Goal: Task Accomplishment & Management: Use online tool/utility

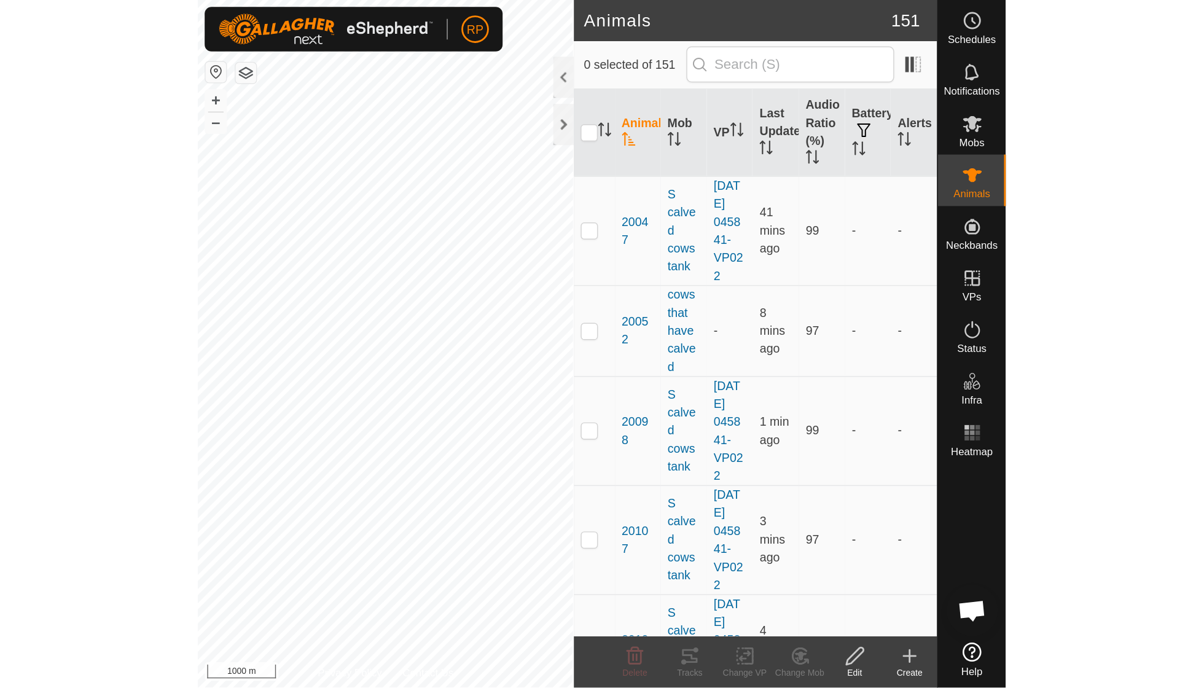
scroll to position [106, 0]
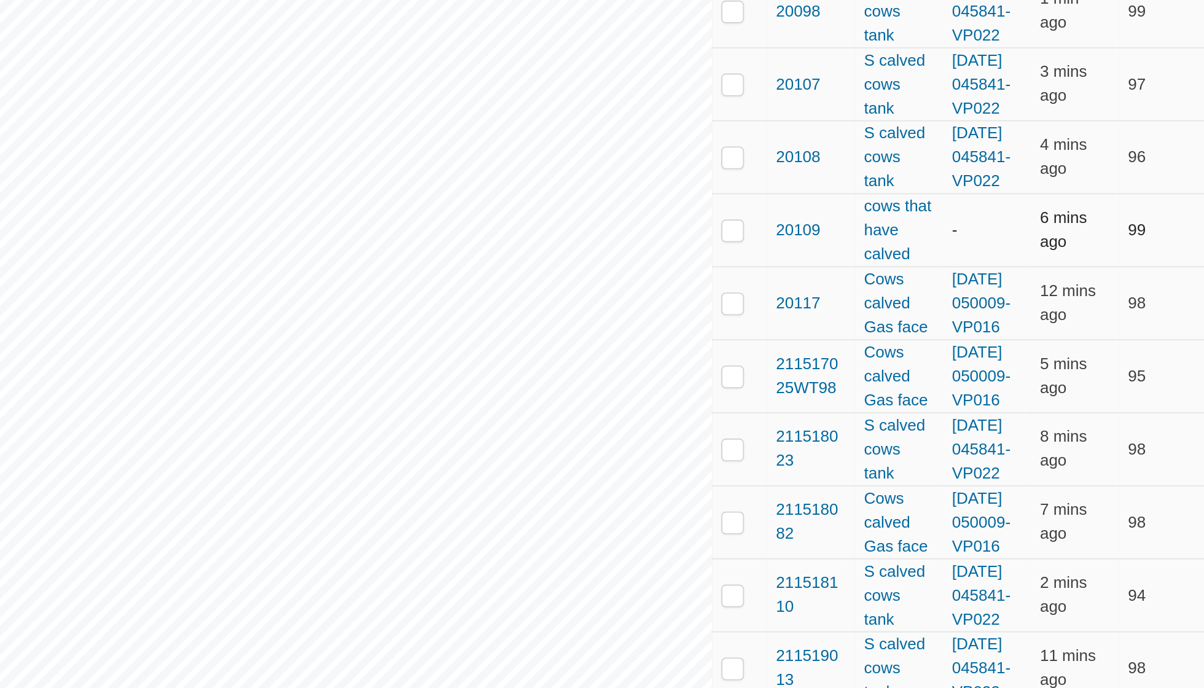
click at [402, 164] on div "Animals 151 0 selected of 151 Animal Mob VP Last Updated Audio Ratio (%) Batter…" at bounding box center [577, 344] width 1155 height 688
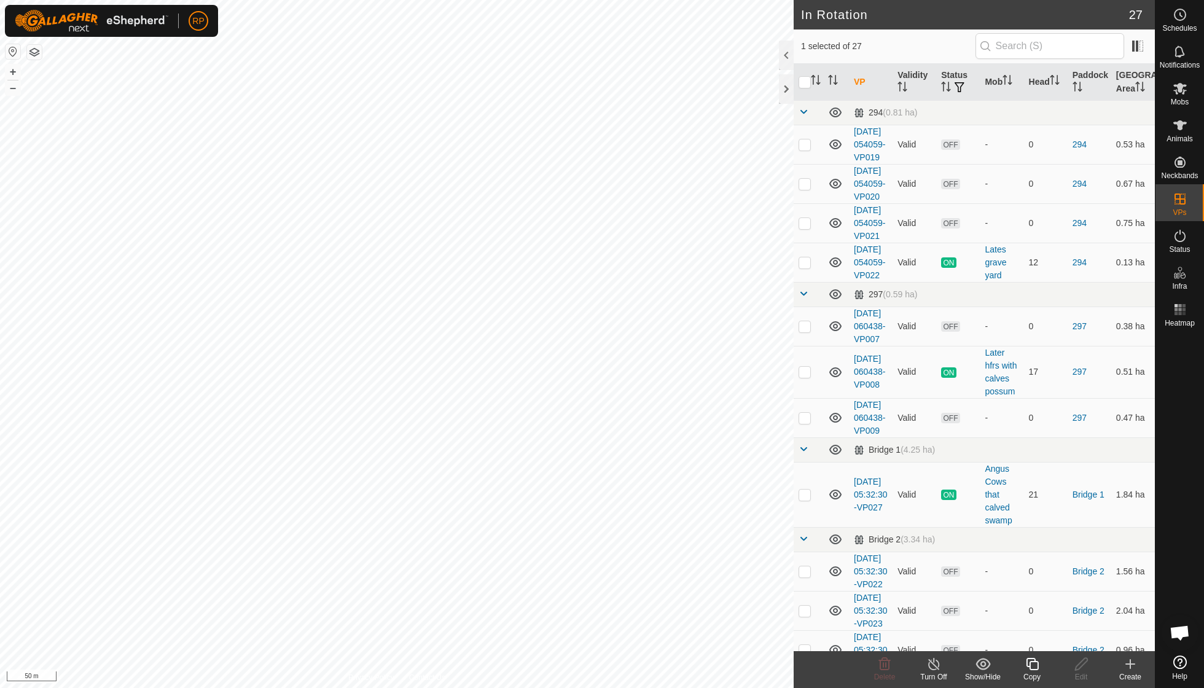
click at [577, 491] on div "Copy" at bounding box center [1032, 676] width 49 height 11
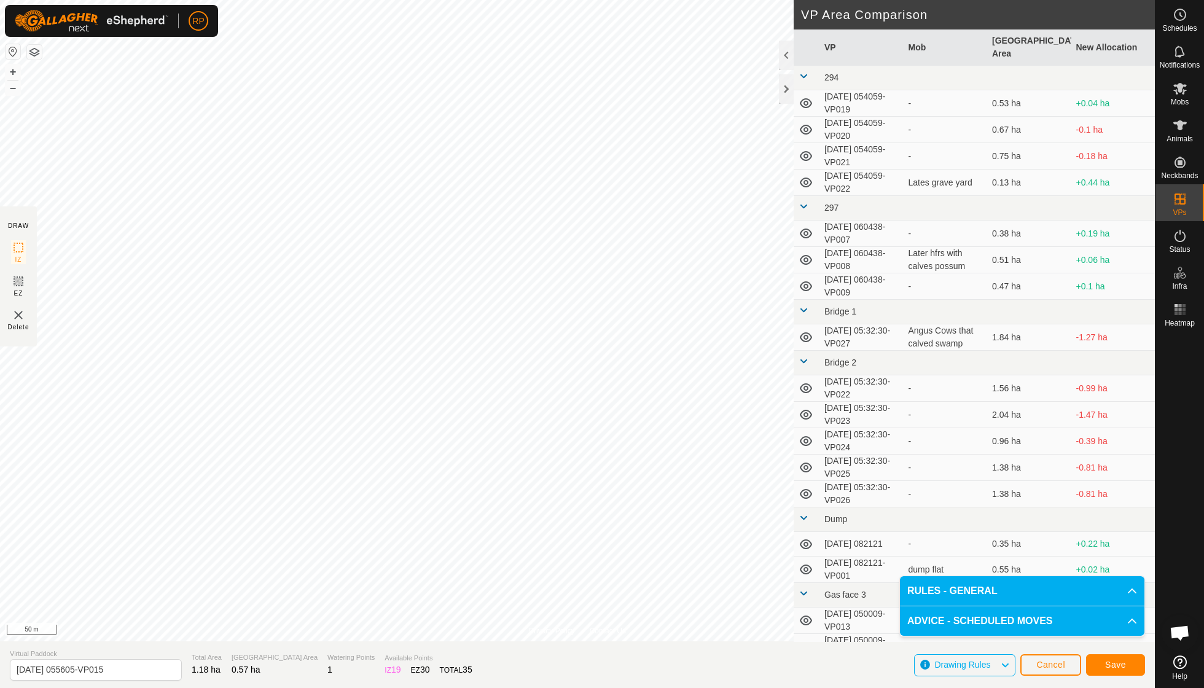
click at [577, 491] on button "Save" at bounding box center [1115, 665] width 59 height 22
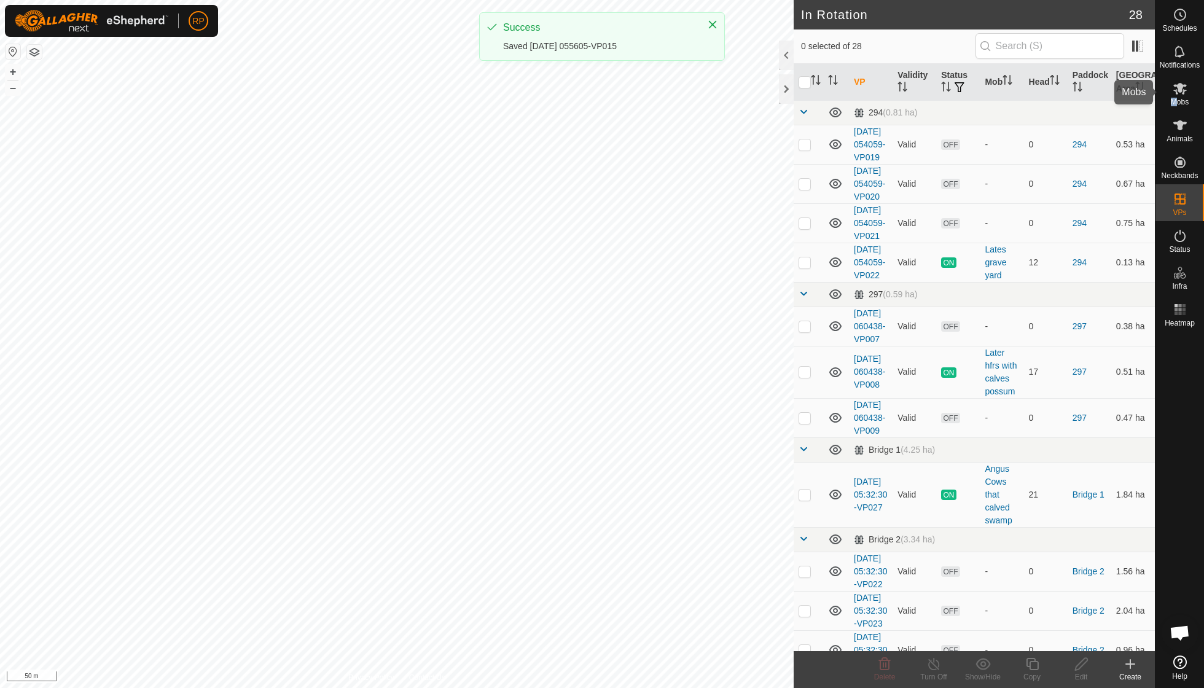
click at [577, 96] on div "Mobs" at bounding box center [1180, 92] width 49 height 37
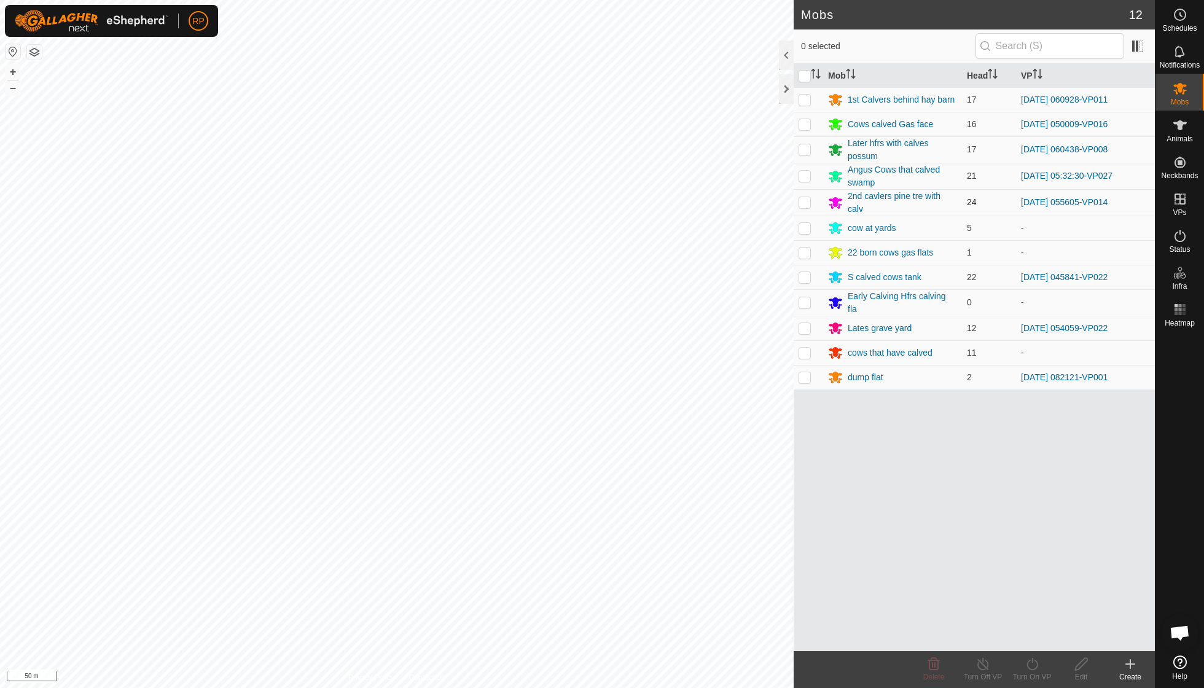
click at [577, 194] on td at bounding box center [808, 202] width 29 height 26
checkbox input "true"
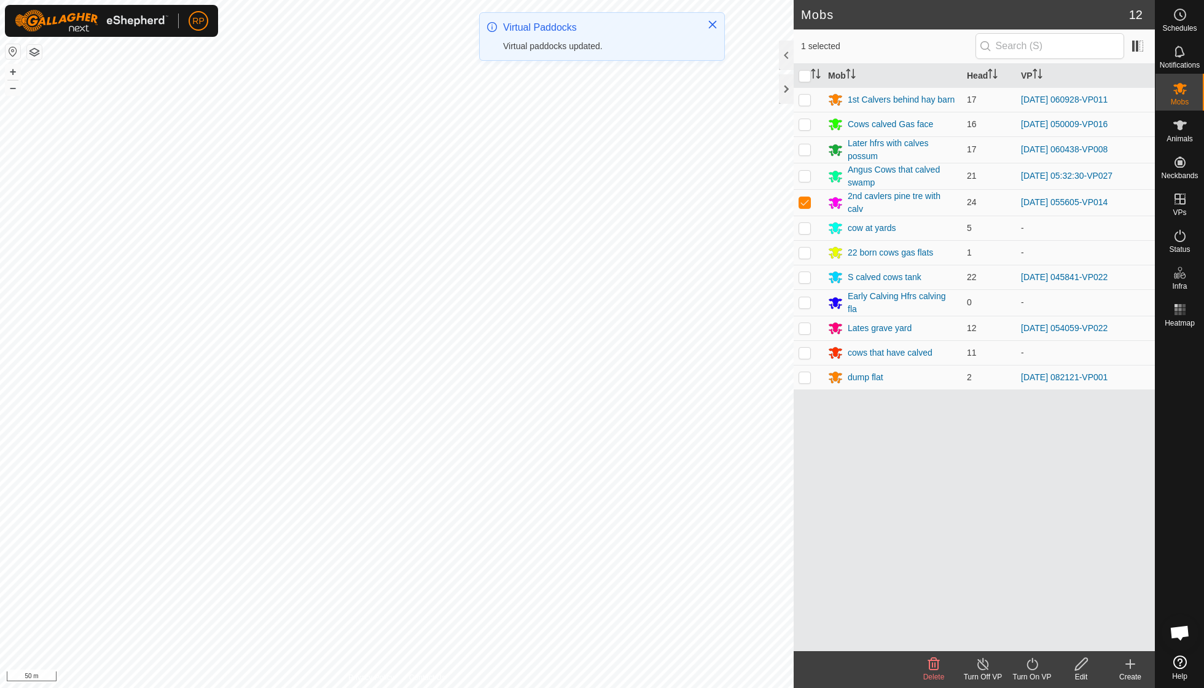
click at [577, 491] on icon at bounding box center [1032, 664] width 15 height 15
click at [577, 491] on link "Now" at bounding box center [1069, 636] width 122 height 25
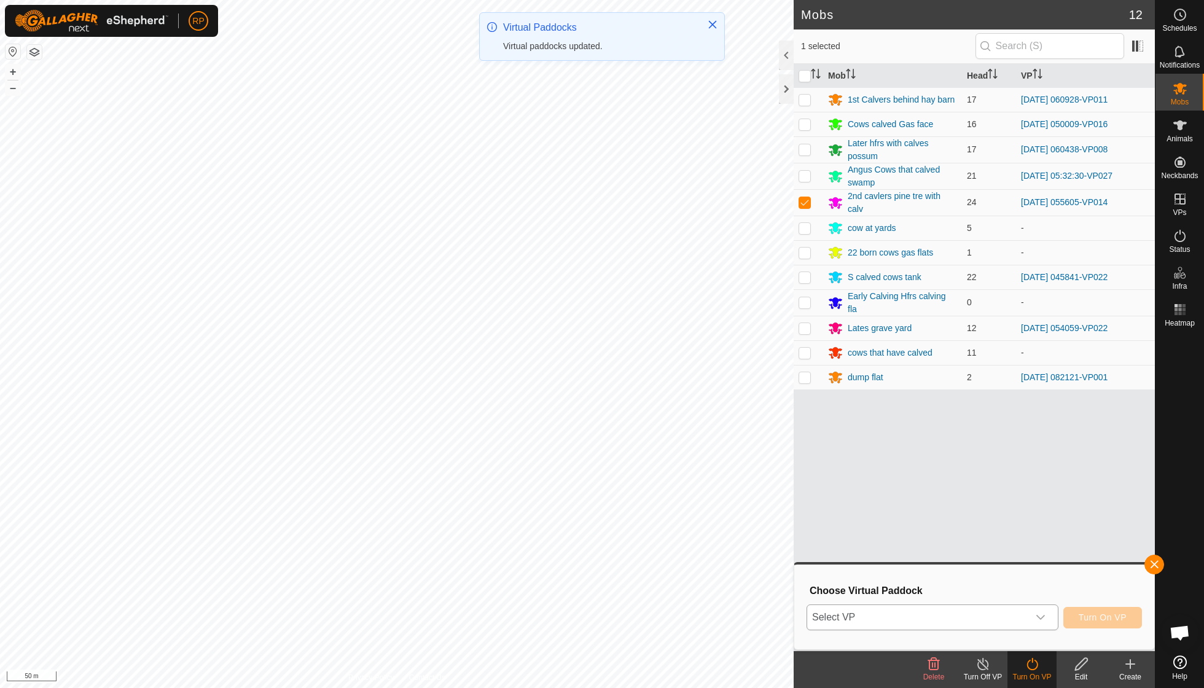
click at [577, 491] on icon "dropdown trigger" at bounding box center [1041, 617] width 10 height 10
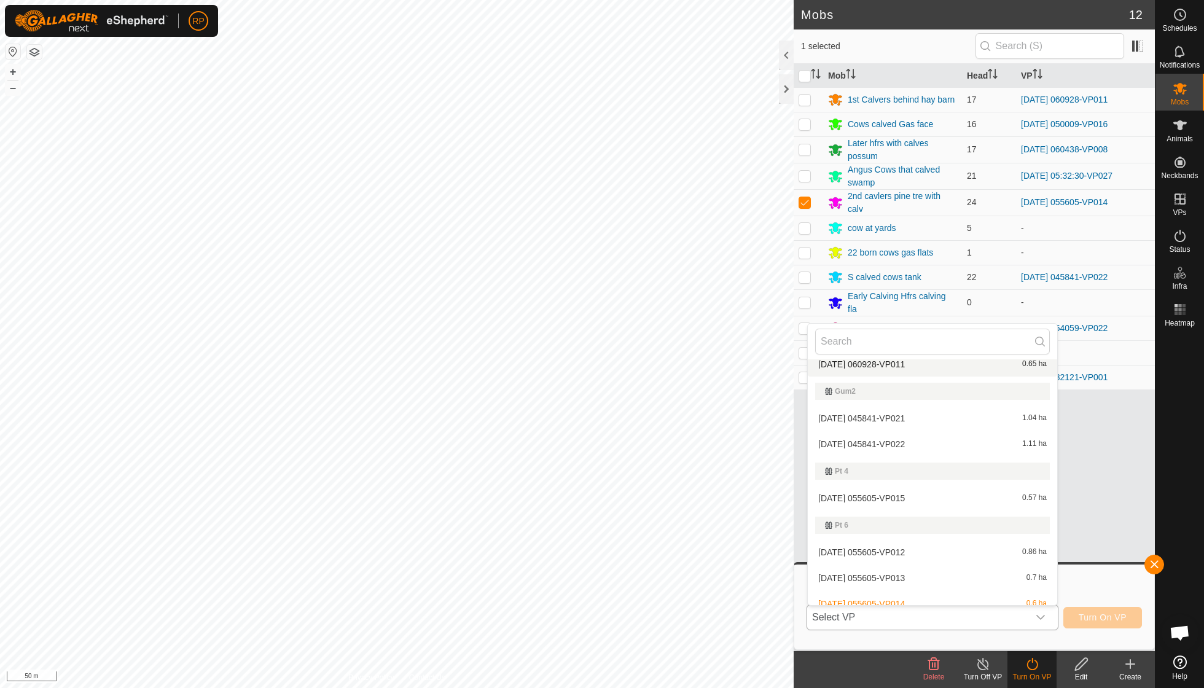
scroll to position [775, 0]
click at [577, 487] on li "[DATE] 055605-VP015 0.57 ha" at bounding box center [932, 499] width 249 height 25
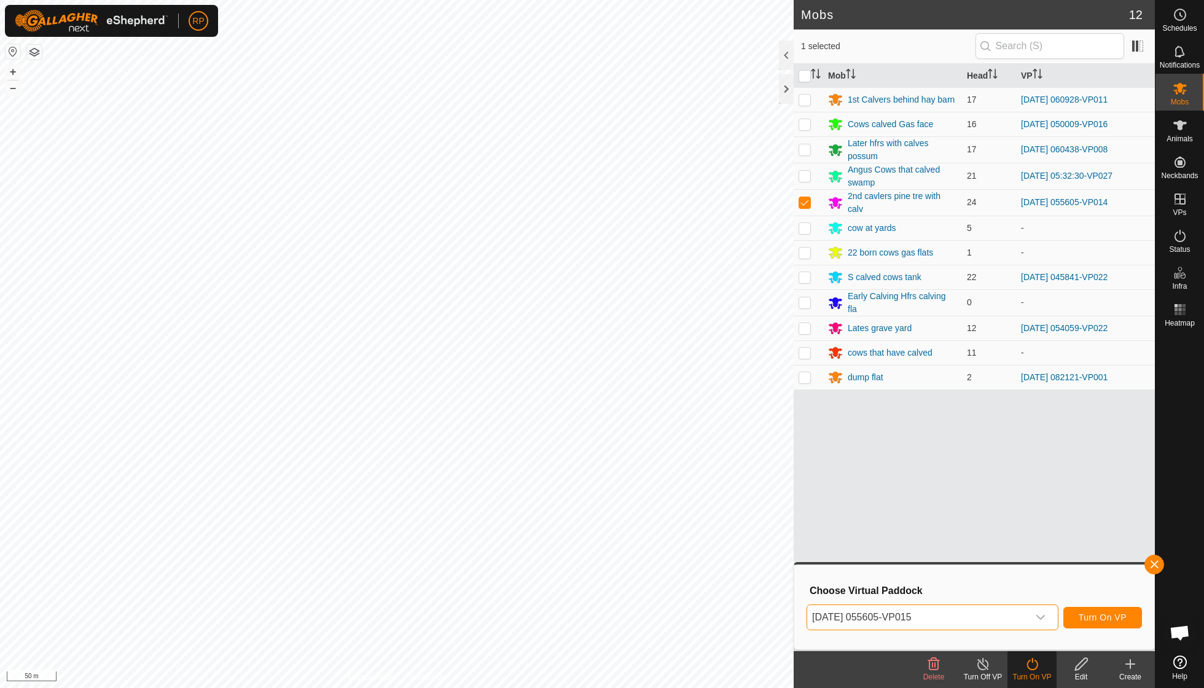
click at [577, 491] on span "Turn On VP" at bounding box center [1103, 617] width 48 height 10
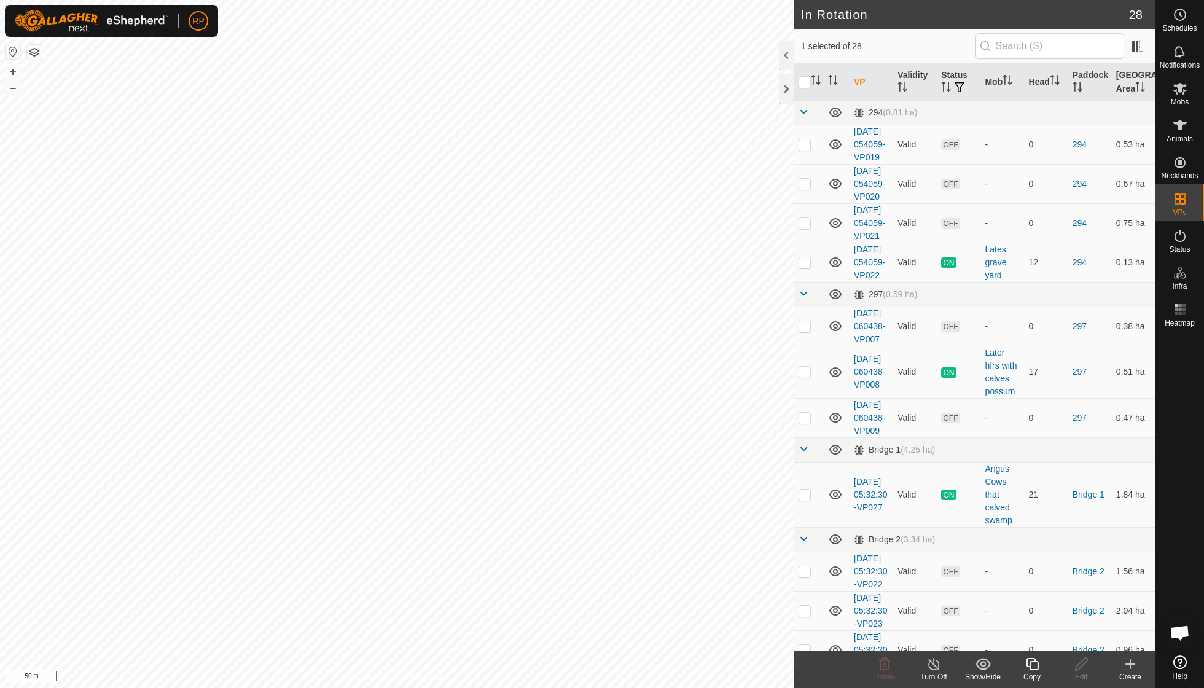
click at [577, 491] on icon at bounding box center [1032, 664] width 15 height 15
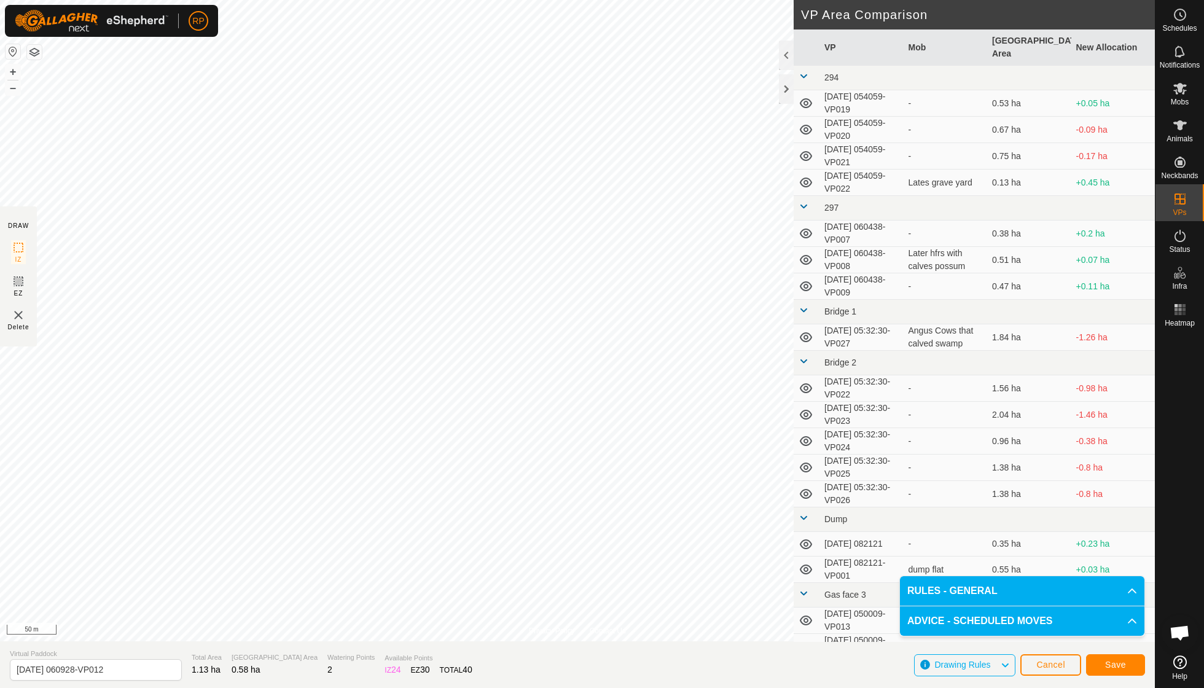
click at [577, 491] on span "Save" at bounding box center [1115, 665] width 21 height 10
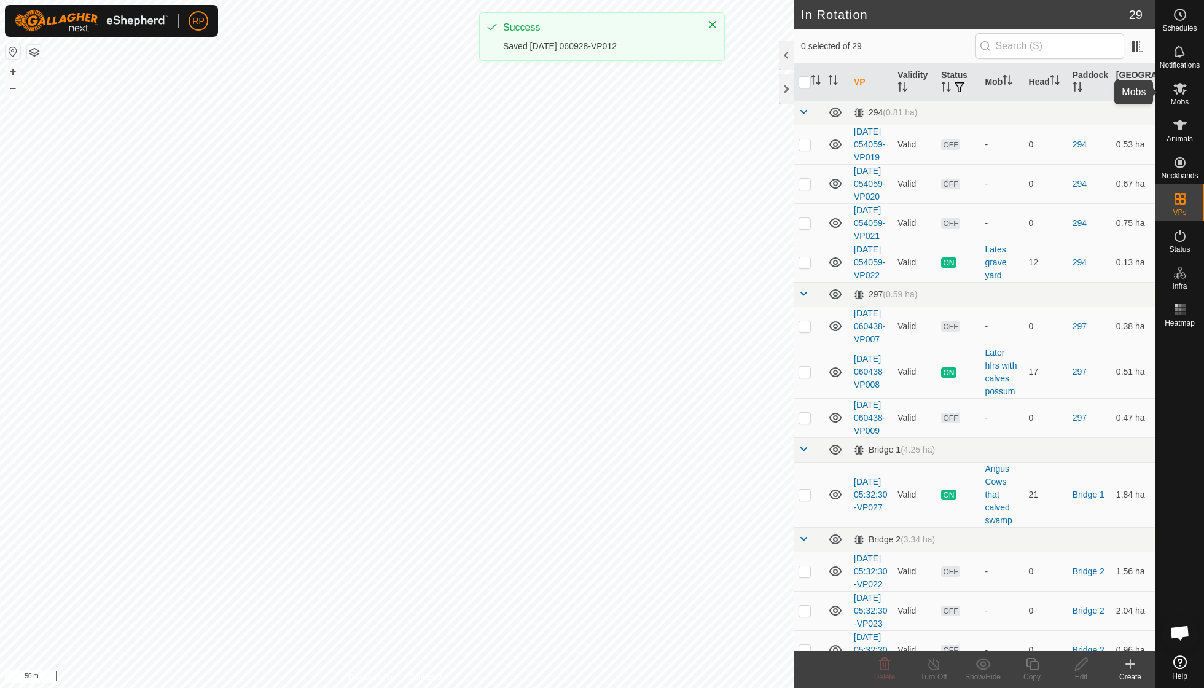
click at [577, 98] on span "Mobs" at bounding box center [1180, 101] width 18 height 7
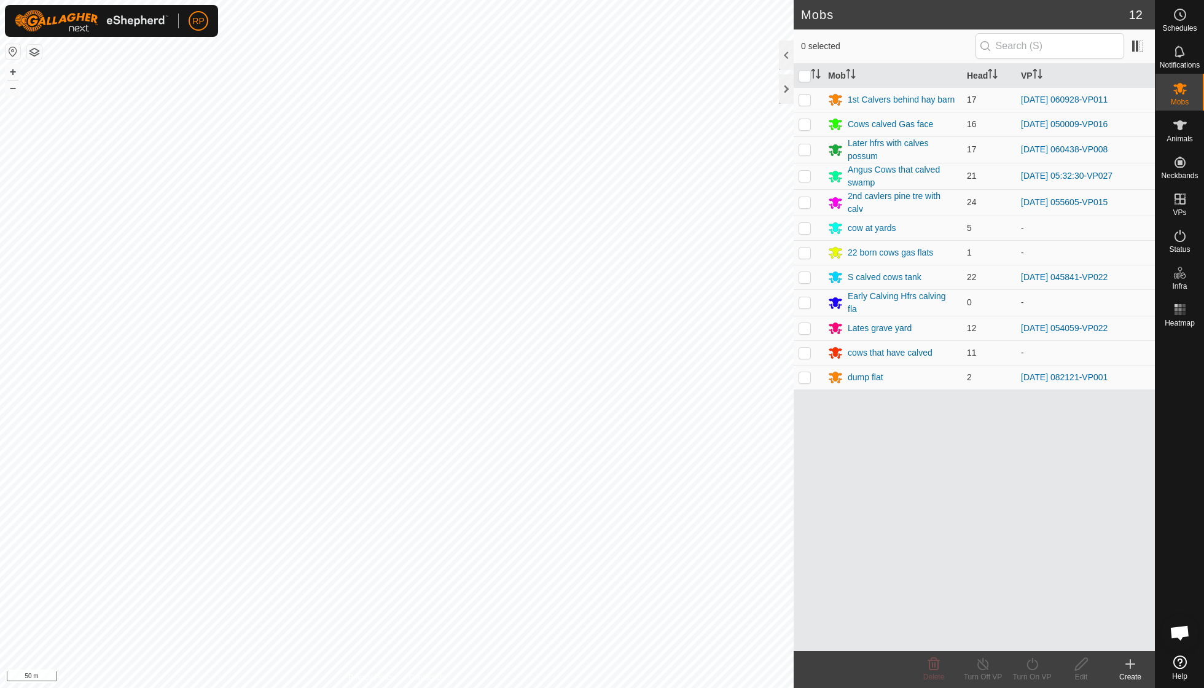
click at [577, 100] on p-checkbox at bounding box center [805, 100] width 12 height 10
checkbox input "true"
click at [577, 491] on icon at bounding box center [1032, 664] width 15 height 15
click at [577, 491] on link "Now" at bounding box center [1069, 636] width 122 height 25
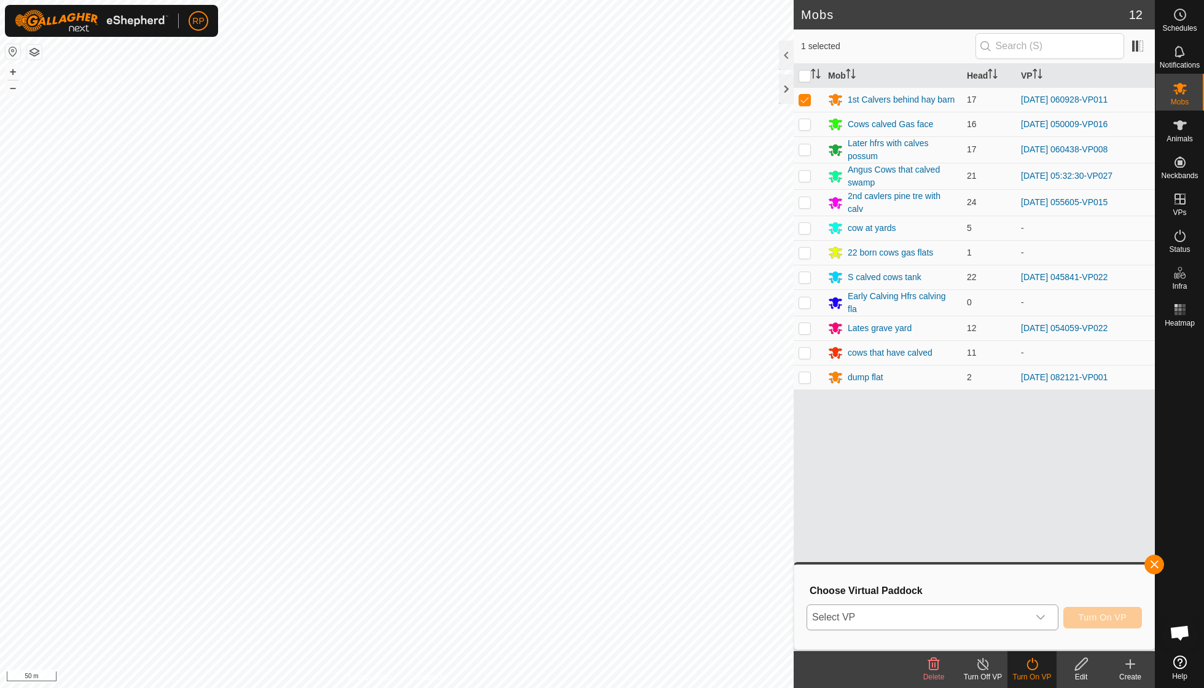
click at [577, 491] on div "dropdown trigger" at bounding box center [1040, 617] width 25 height 25
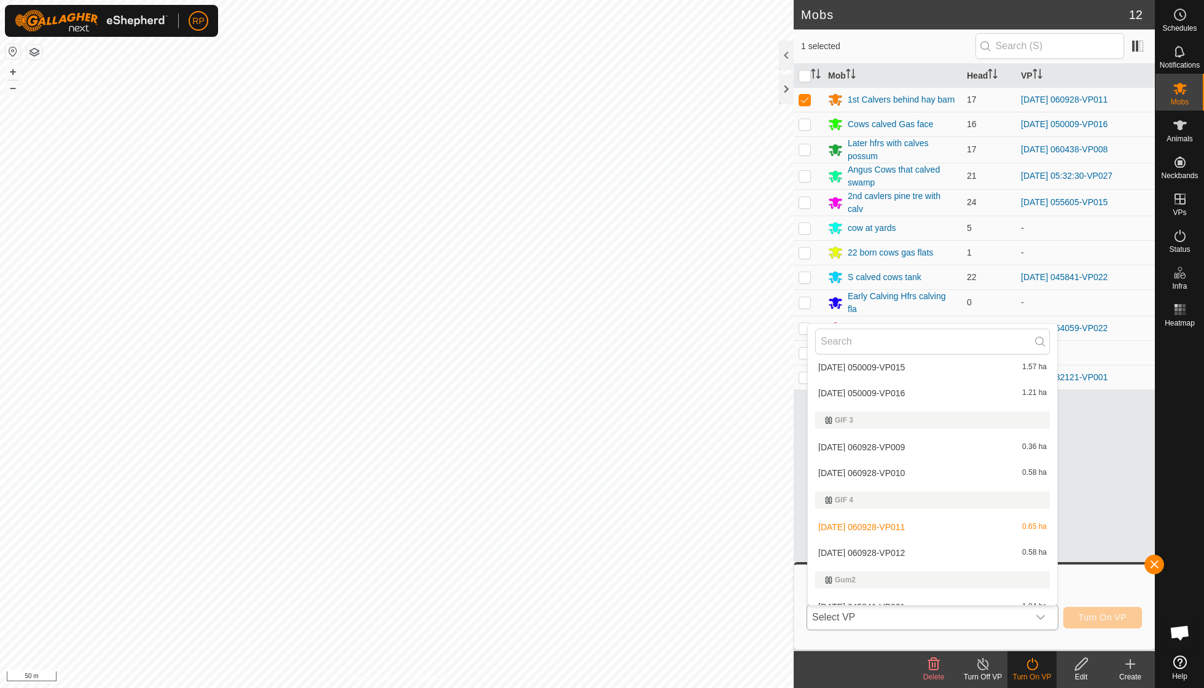
scroll to position [625, 0]
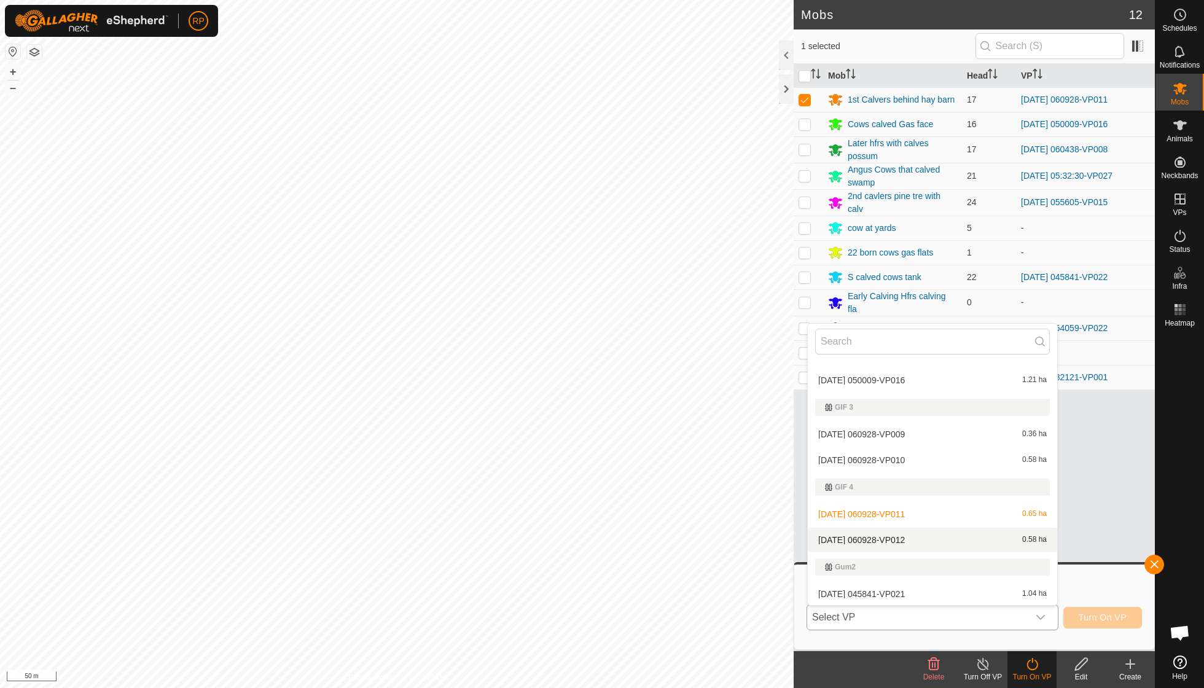
click at [577, 491] on li "[DATE] 060928-VP012 0.58 ha" at bounding box center [932, 540] width 249 height 25
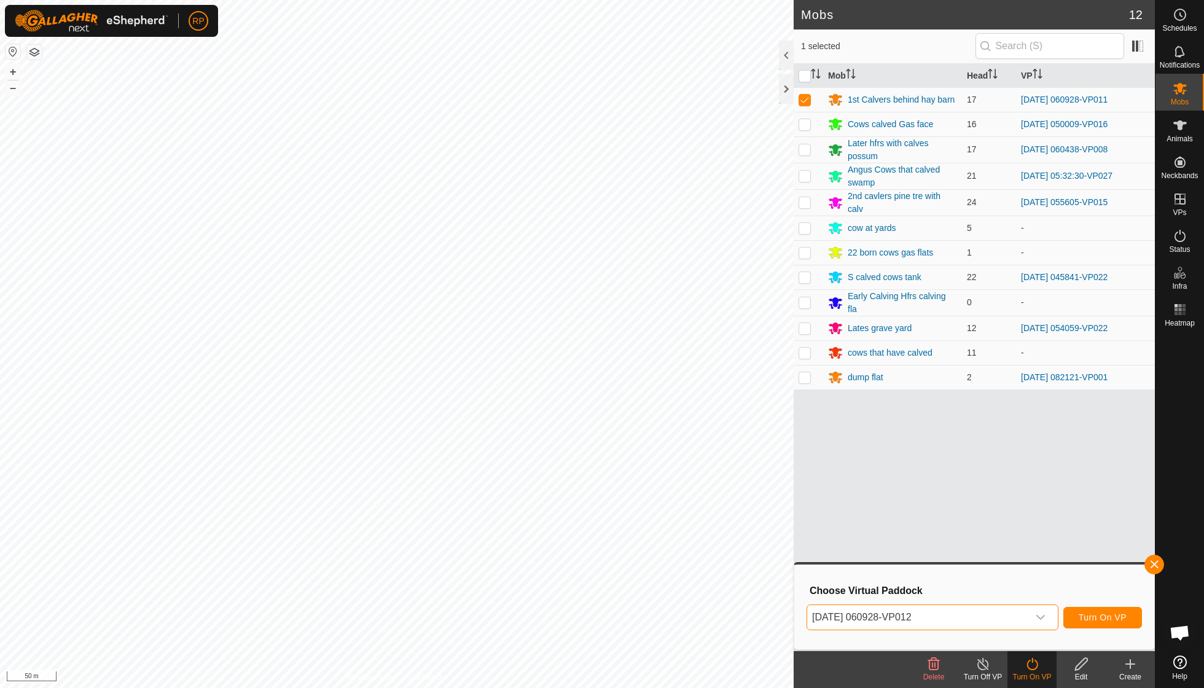
click at [577, 491] on span "Turn On VP" at bounding box center [1103, 617] width 48 height 10
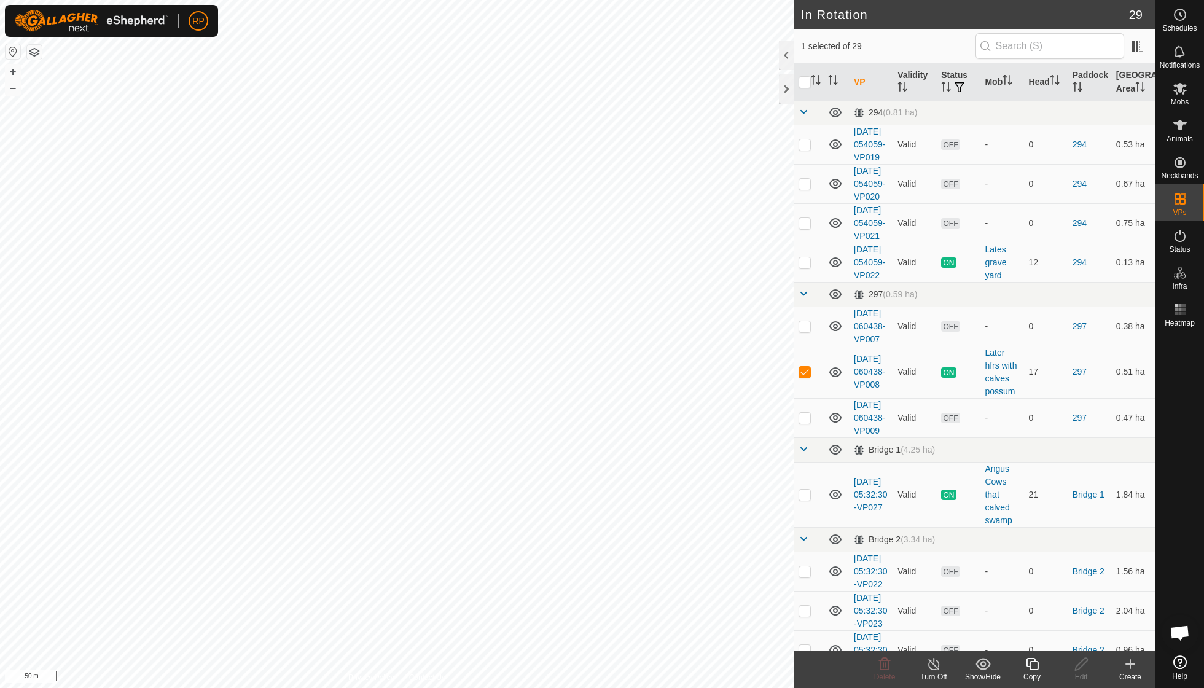
click at [577, 491] on icon at bounding box center [1032, 664] width 15 height 15
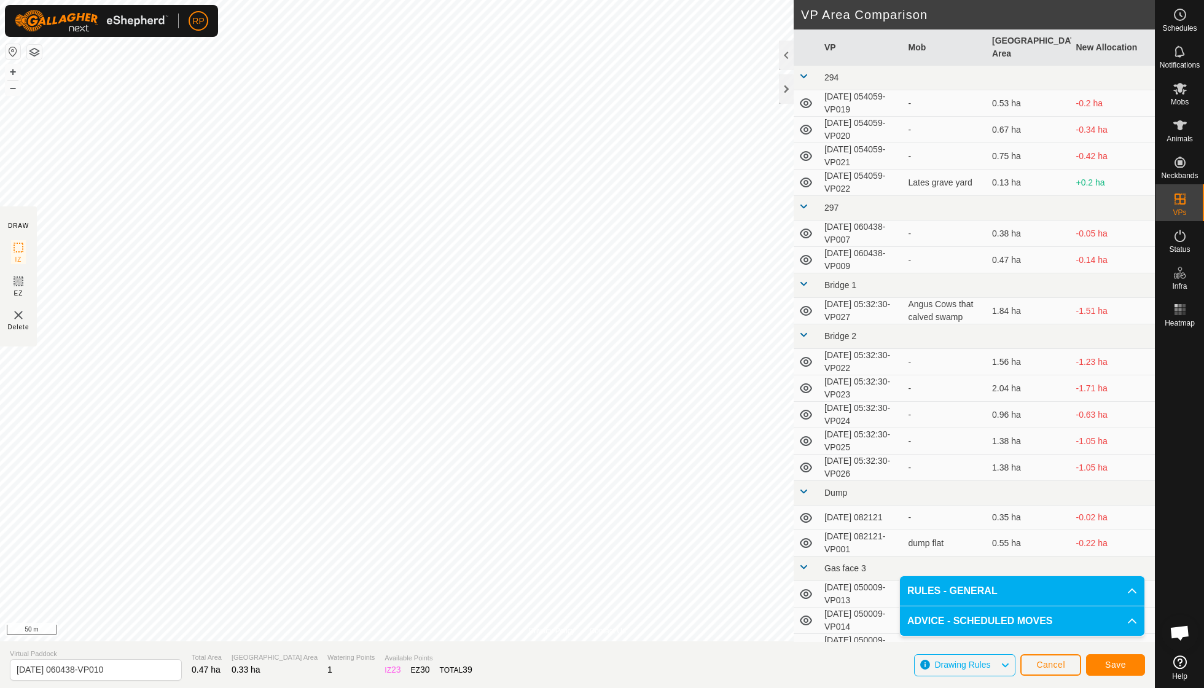
click at [577, 491] on button "Save" at bounding box center [1115, 665] width 59 height 22
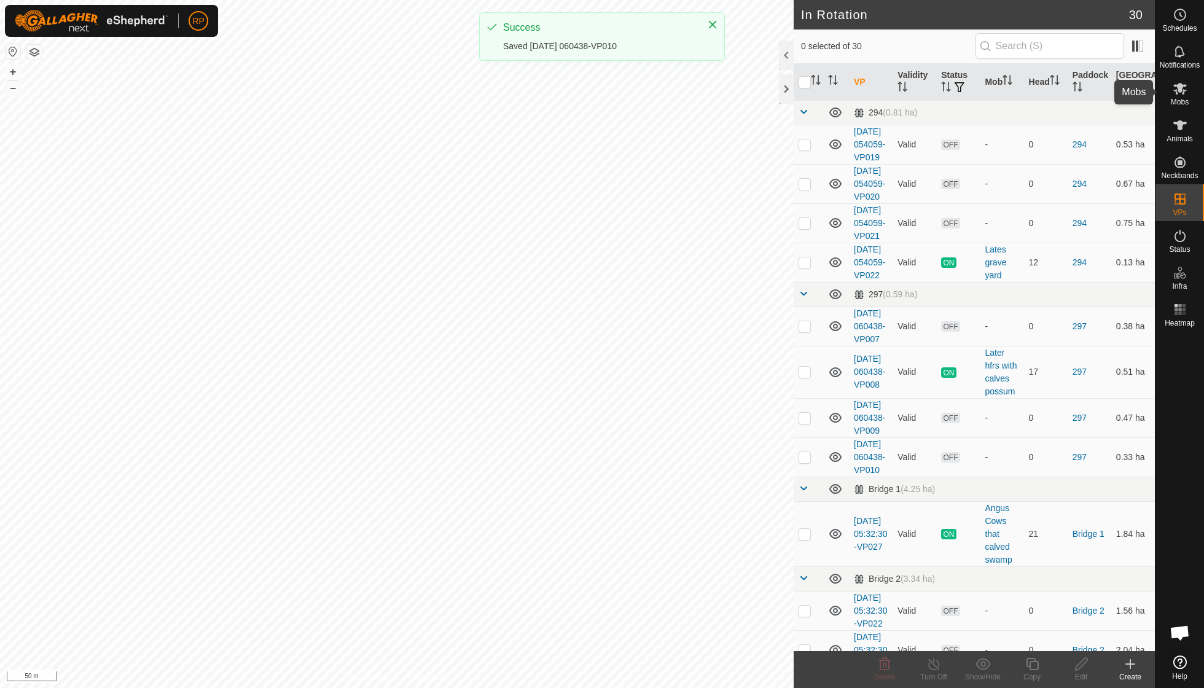
click at [577, 93] on icon at bounding box center [1180, 88] width 15 height 15
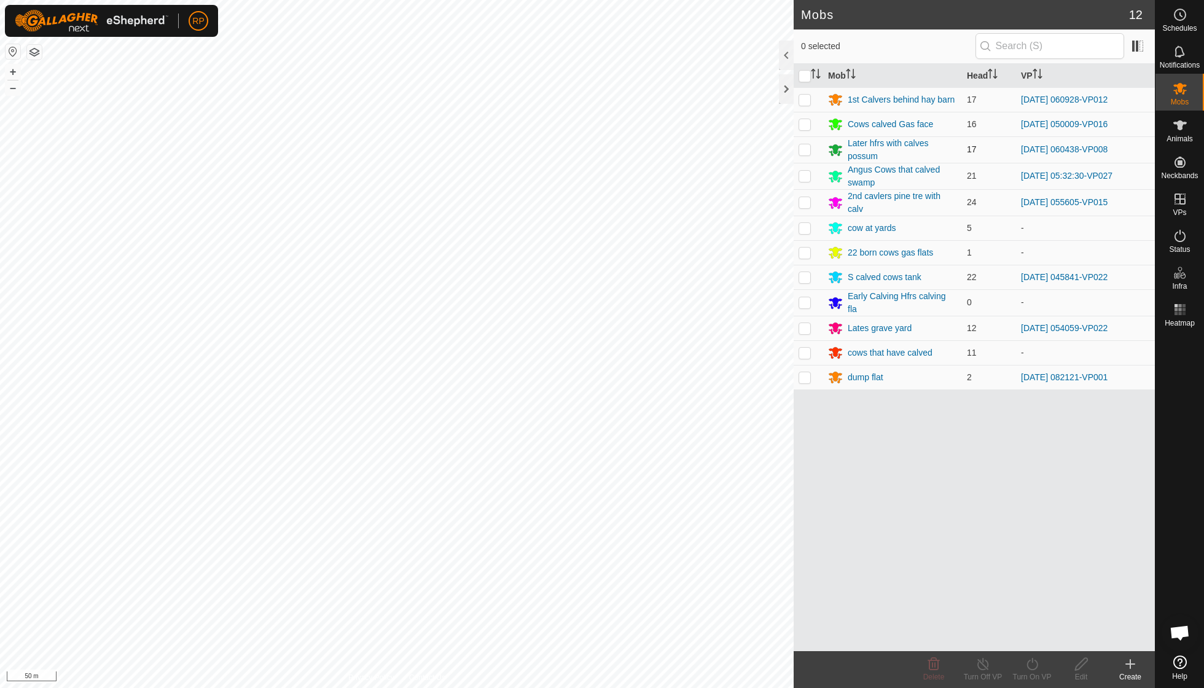
click at [577, 146] on p-checkbox at bounding box center [805, 149] width 12 height 10
checkbox input "true"
click at [577, 491] on div "Turn On VP" at bounding box center [1032, 676] width 49 height 11
click at [577, 491] on link "Now" at bounding box center [1069, 636] width 122 height 25
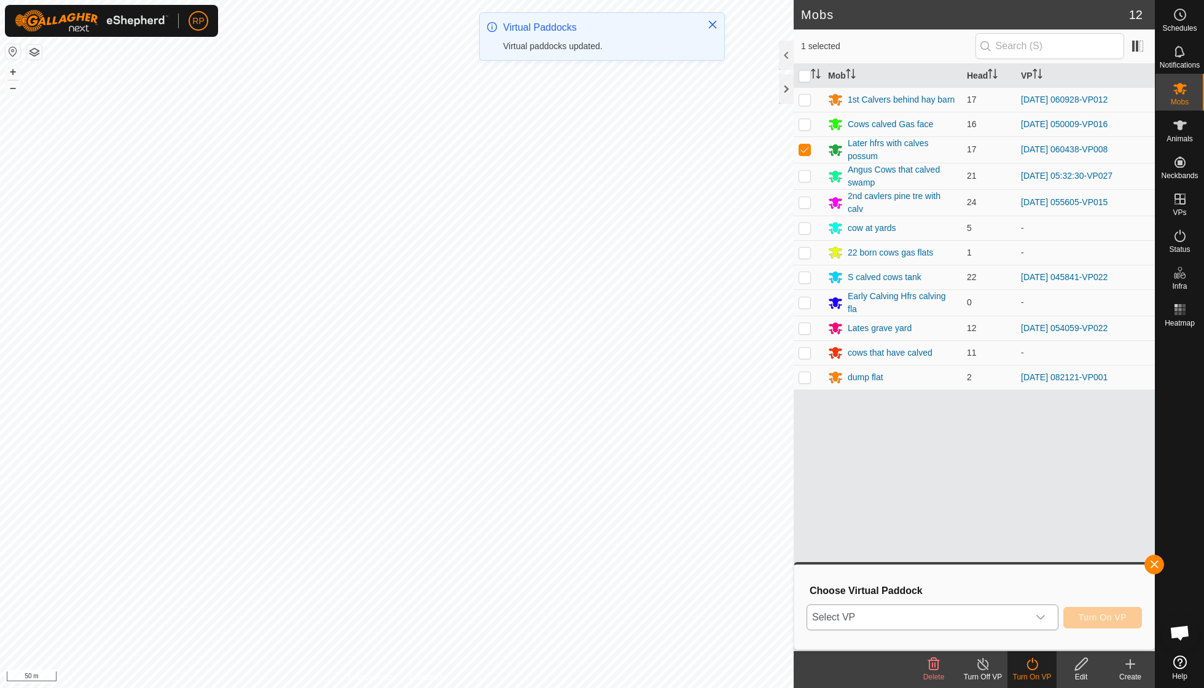
click at [577, 491] on icon "dropdown trigger" at bounding box center [1041, 617] width 10 height 10
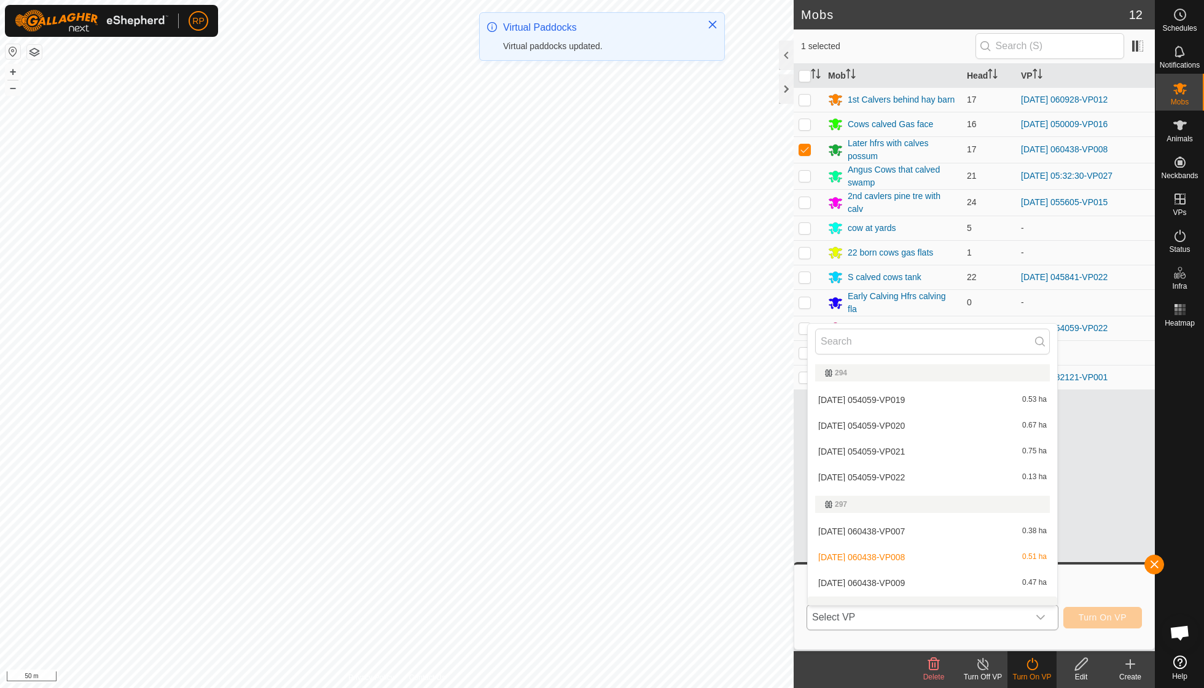
scroll to position [13, 0]
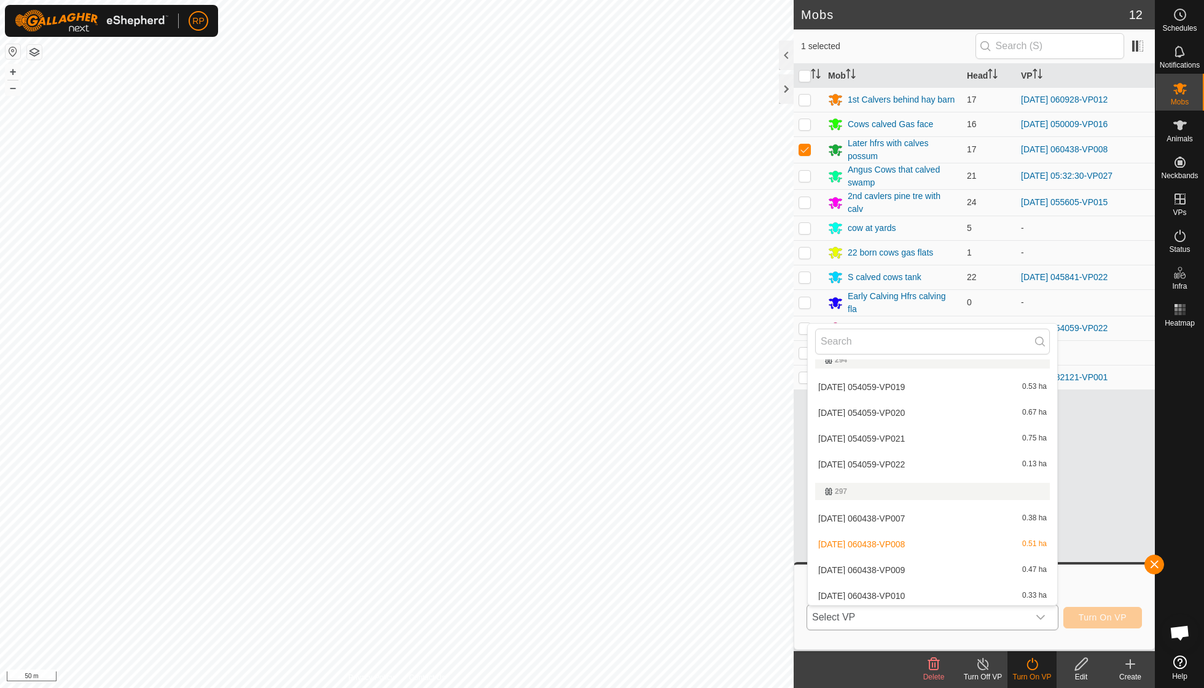
click at [577, 491] on li "[DATE] 060438-VP010 0.33 ha" at bounding box center [932, 596] width 249 height 25
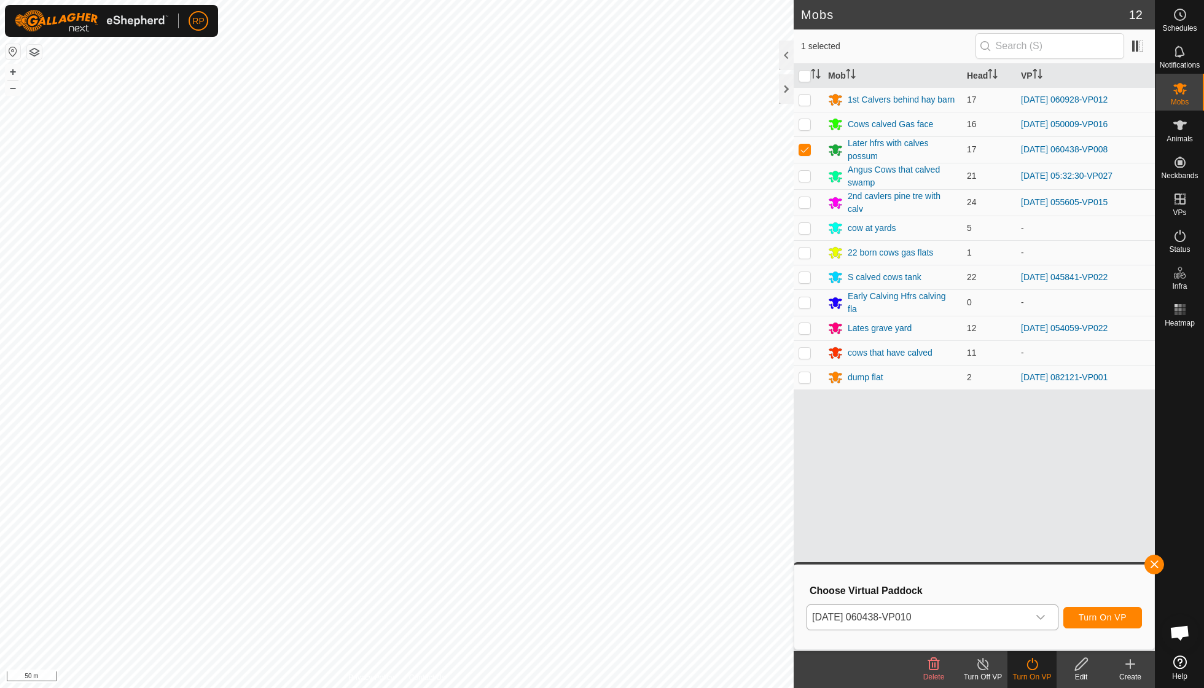
click at [577, 491] on span "Turn On VP" at bounding box center [1103, 617] width 48 height 10
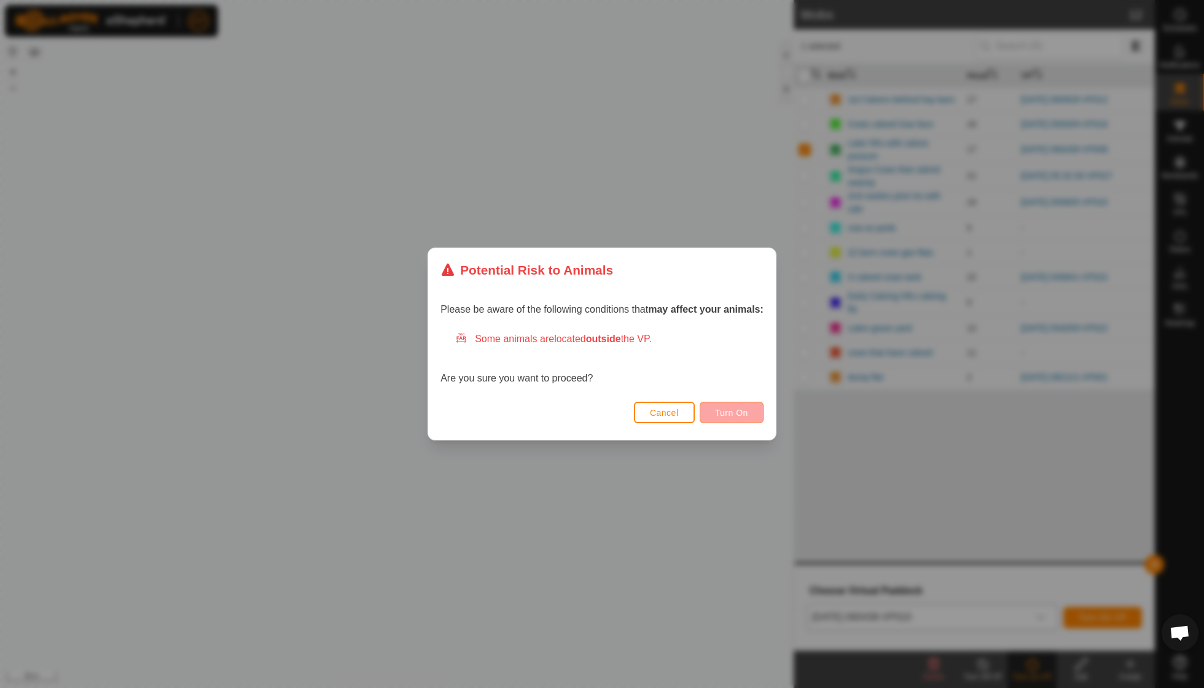
click at [577, 418] on button "Turn On" at bounding box center [732, 413] width 64 height 22
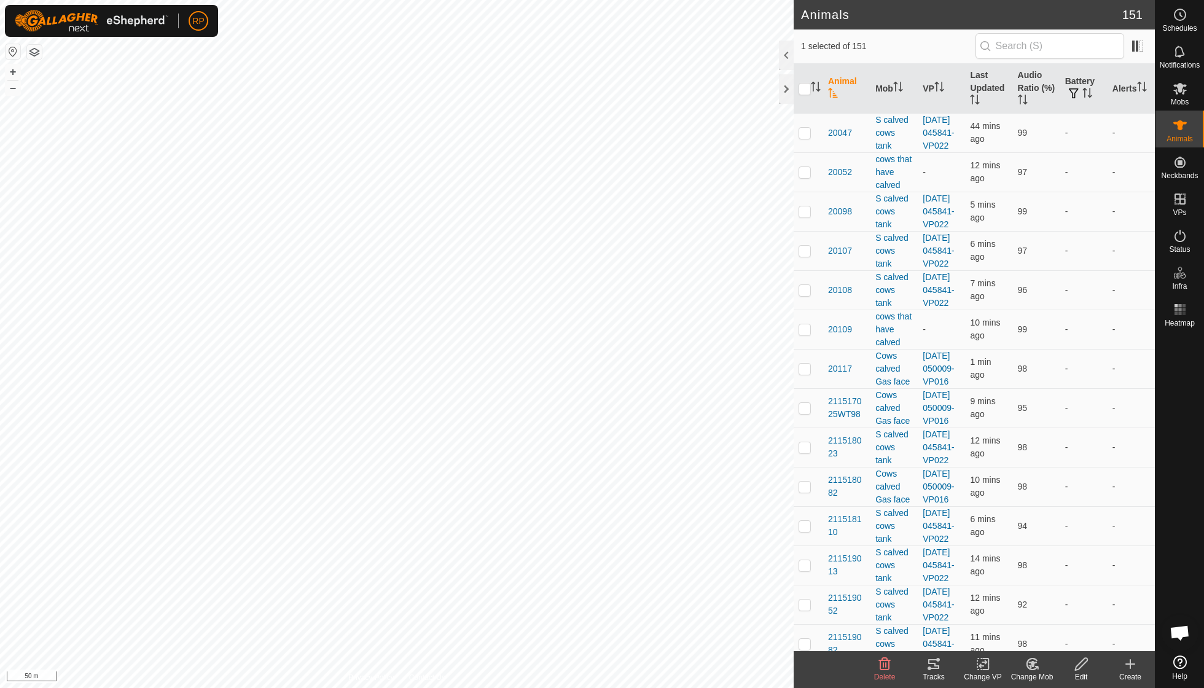
click at [577, 491] on icon at bounding box center [933, 664] width 11 height 10
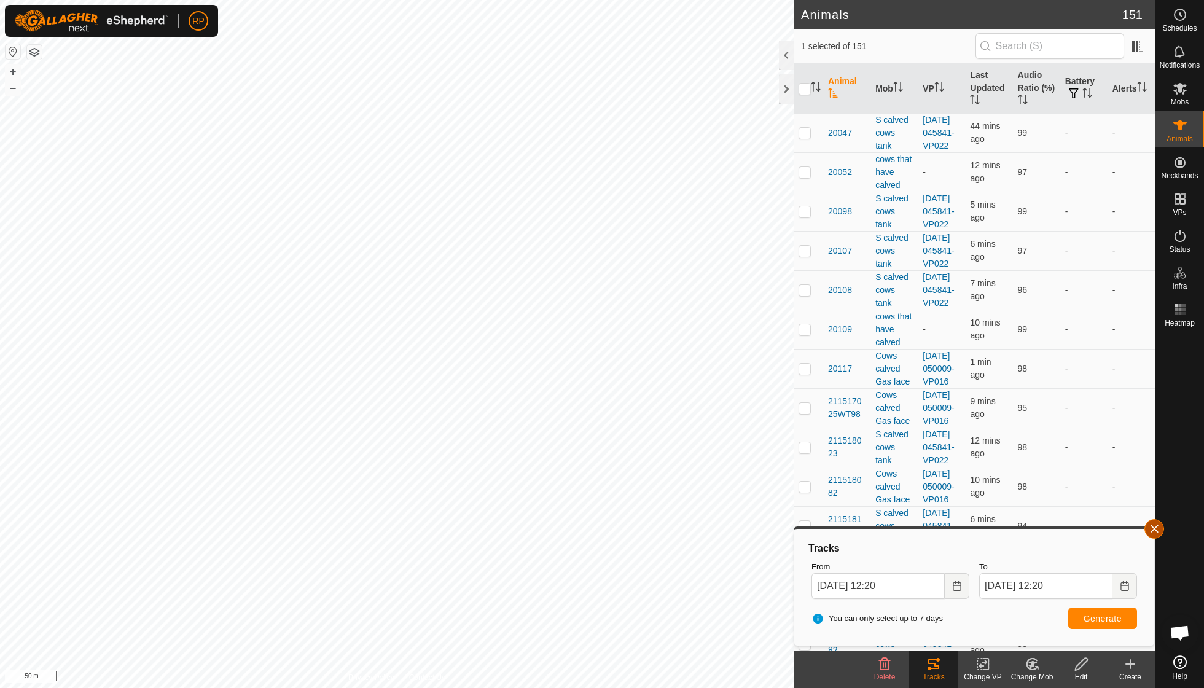
click at [577, 491] on button "button" at bounding box center [1155, 529] width 20 height 20
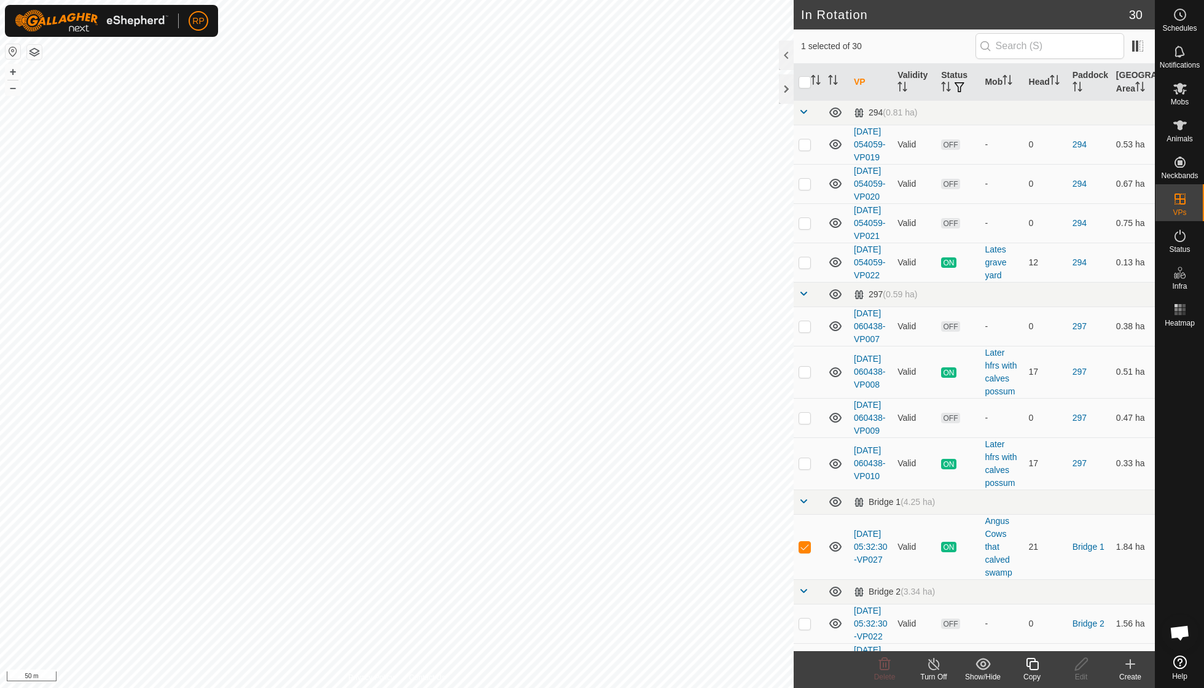
click at [577, 491] on div "Copy" at bounding box center [1032, 676] width 49 height 11
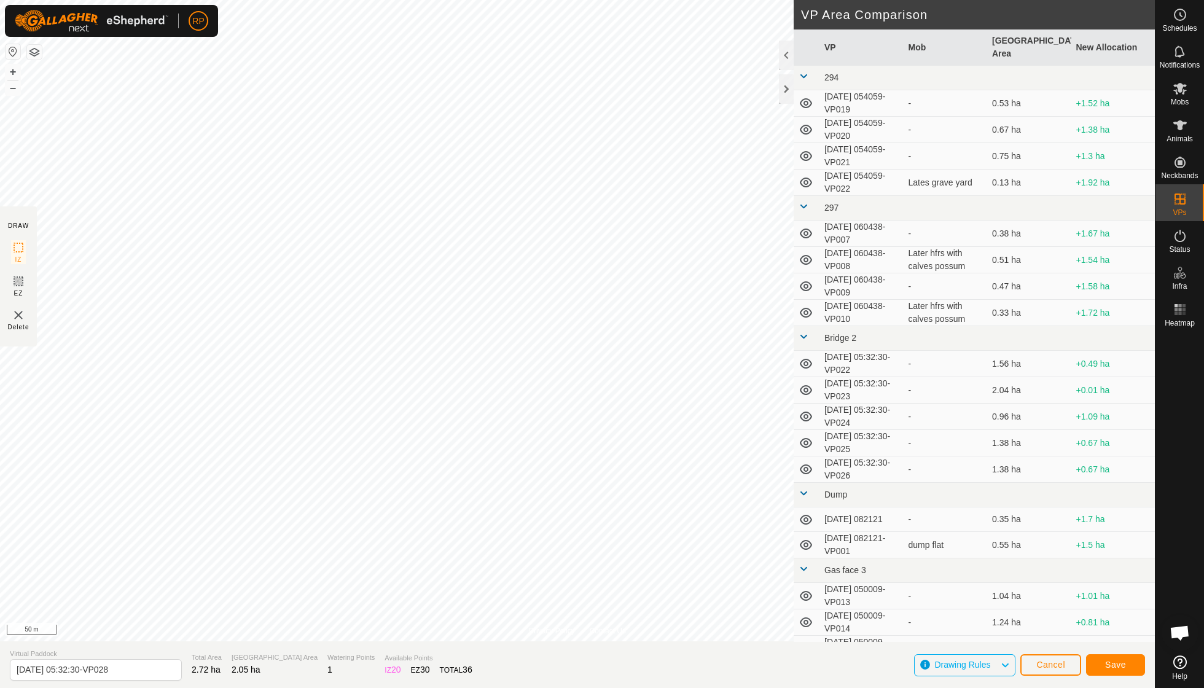
click at [577, 491] on span "Save" at bounding box center [1115, 665] width 21 height 10
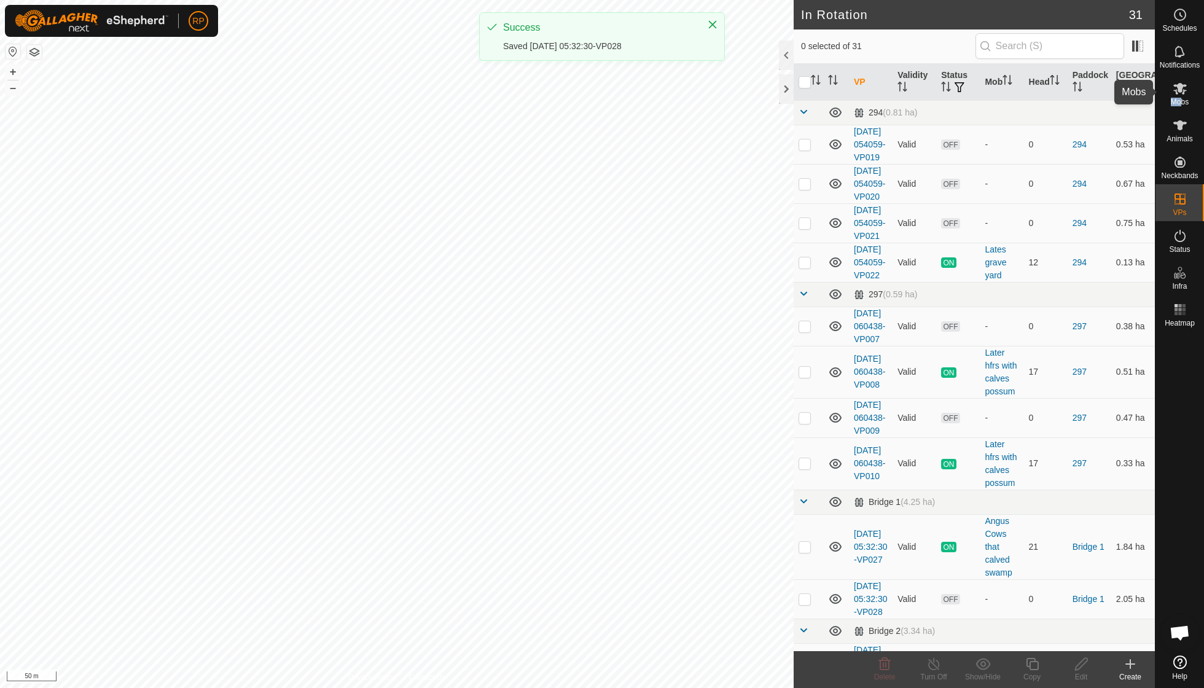
click at [577, 96] on div "Mobs" at bounding box center [1180, 92] width 49 height 37
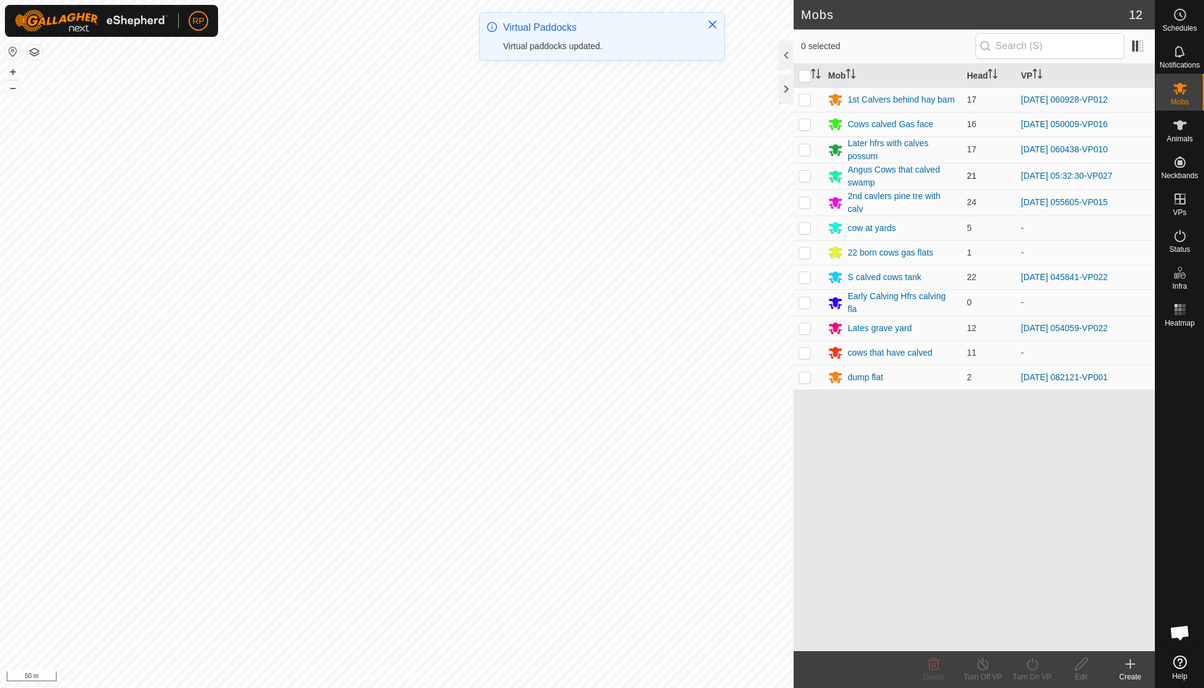
click at [577, 176] on p-checkbox at bounding box center [805, 176] width 12 height 10
checkbox input "true"
click at [577, 491] on icon at bounding box center [1032, 664] width 15 height 15
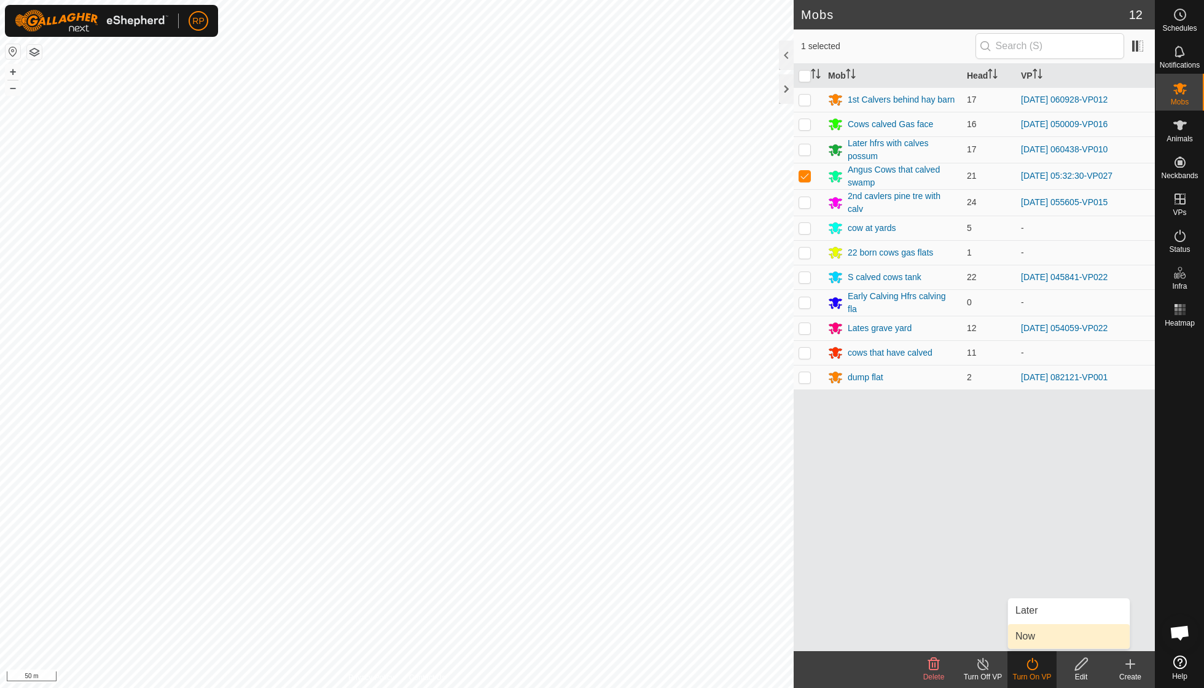
click at [577, 491] on link "Now" at bounding box center [1069, 636] width 122 height 25
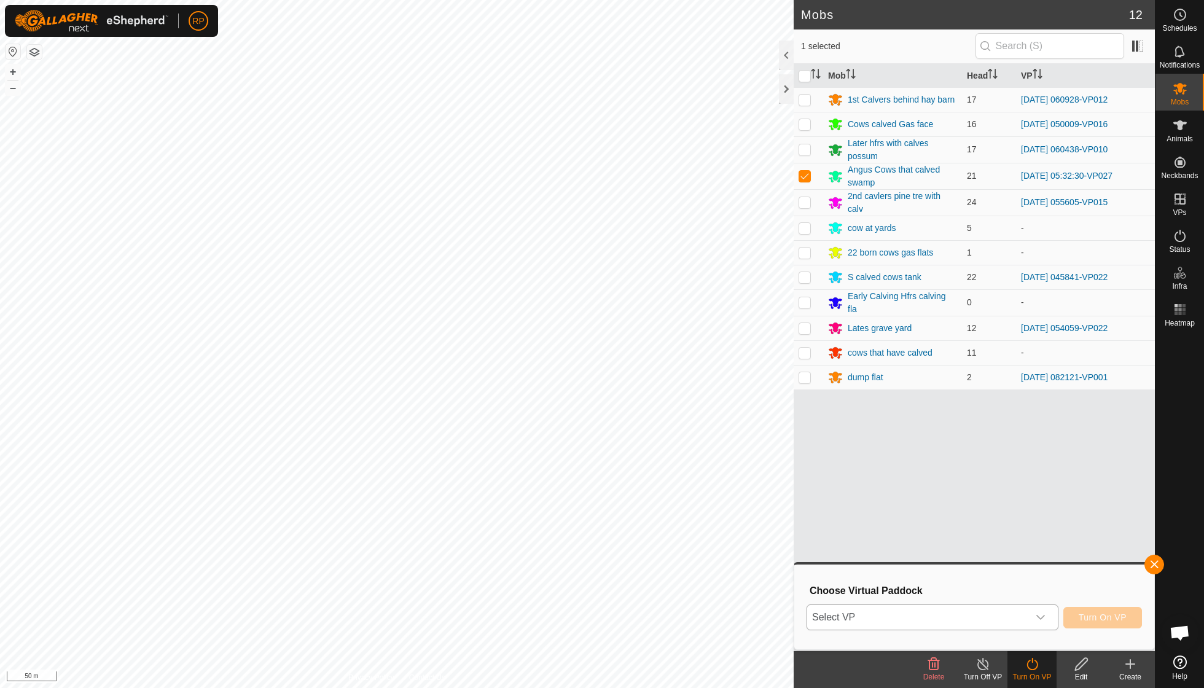
click at [577, 491] on icon "dropdown trigger" at bounding box center [1040, 617] width 9 height 5
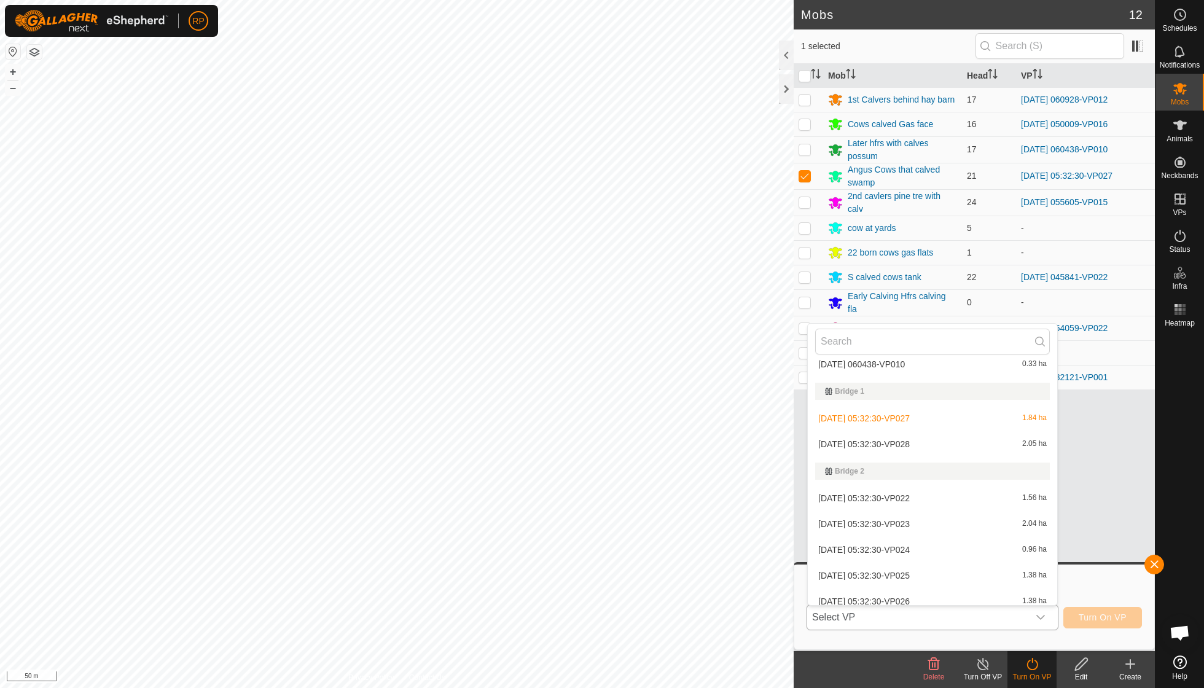
scroll to position [239, 0]
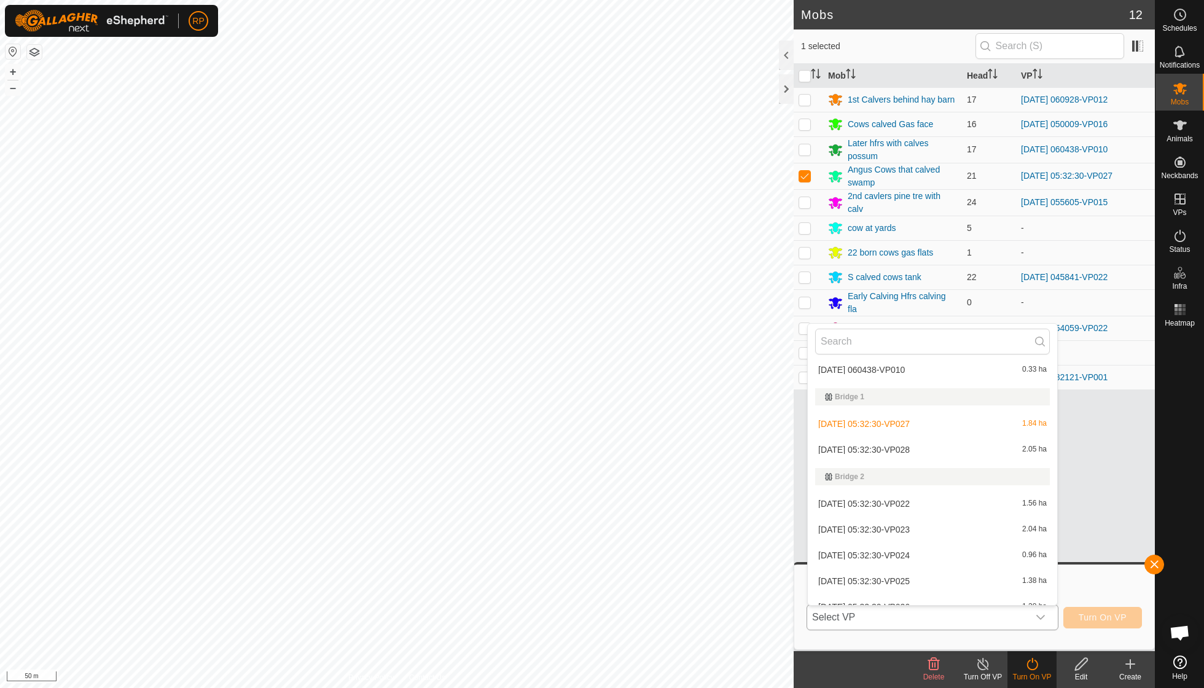
click at [577, 443] on li "[DATE] 05:32:30-VP028 2.05 ha" at bounding box center [932, 449] width 249 height 25
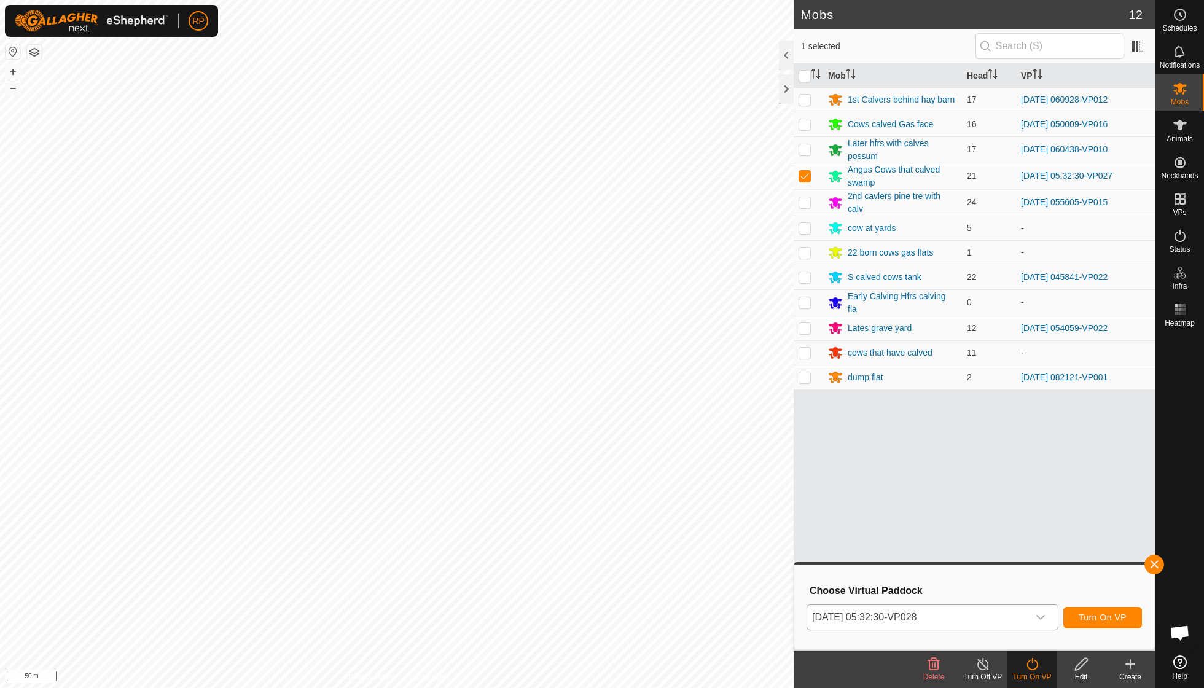
click at [577, 491] on span "Turn On VP" at bounding box center [1103, 617] width 48 height 10
